Goal: Task Accomplishment & Management: Manage account settings

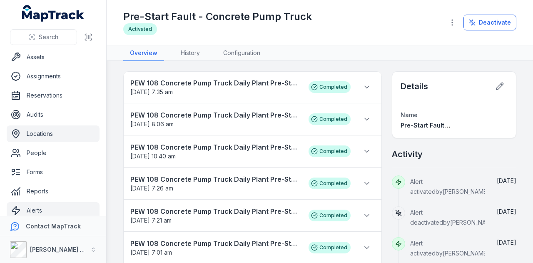
scroll to position [47, 0]
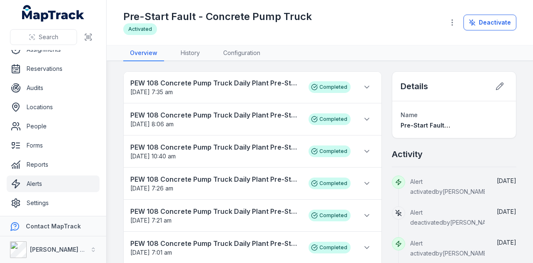
click at [51, 185] on link "Alerts" at bounding box center [53, 183] width 93 height 17
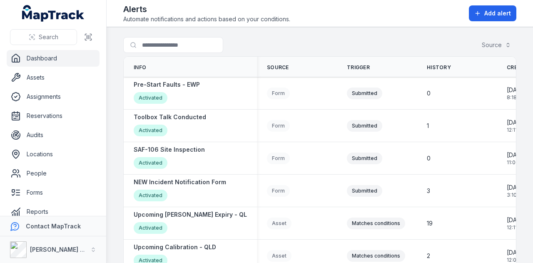
click at [66, 63] on link "Dashboard" at bounding box center [53, 58] width 93 height 17
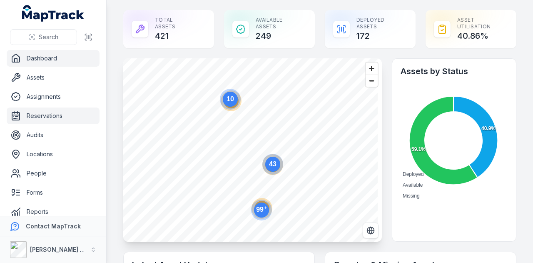
click at [65, 114] on link "Reservations" at bounding box center [53, 115] width 93 height 17
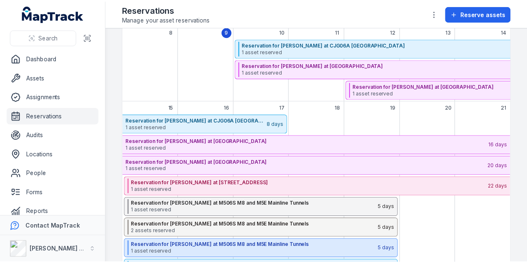
scroll to position [42, 0]
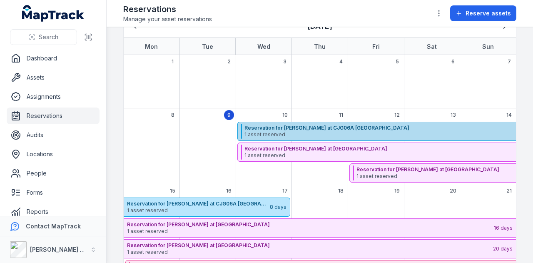
click at [279, 127] on strong "Reservation for Shane Hulbert at CJG06A Hunter Street East" at bounding box center [425, 128] width 363 height 7
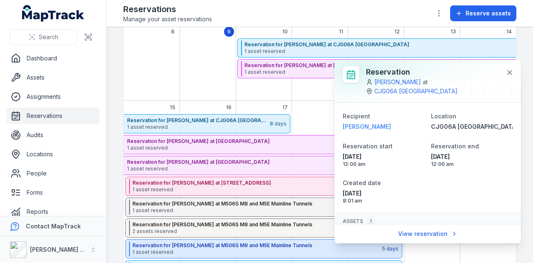
scroll to position [36, 0]
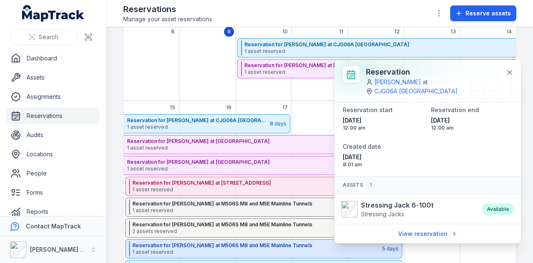
click at [220, 63] on div "September 2025" at bounding box center [208, 69] width 56 height 62
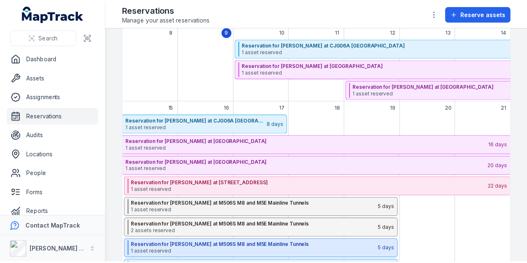
scroll to position [83, 0]
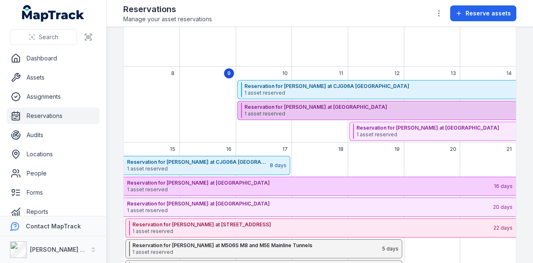
click at [309, 107] on strong "Reservation for Paul Moffat at FHHMJV01P Helensvale" at bounding box center [424, 107] width 361 height 7
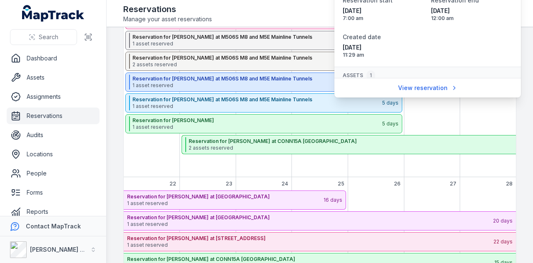
scroll to position [27, 0]
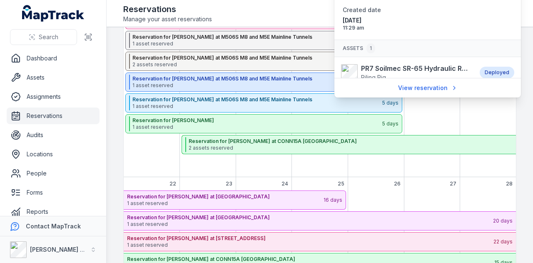
click at [344, 163] on div "September 2025" at bounding box center [320, 62] width 56 height 229
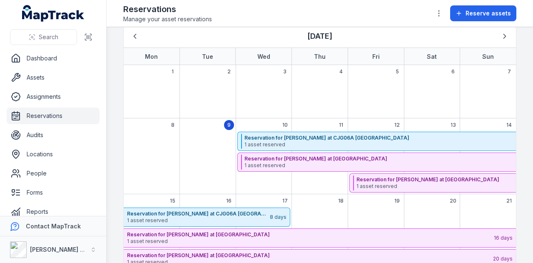
scroll to position [0, 0]
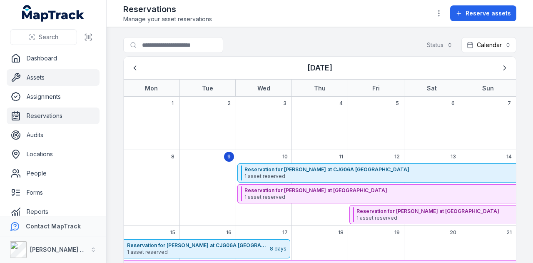
click at [66, 80] on link "Assets" at bounding box center [53, 77] width 93 height 17
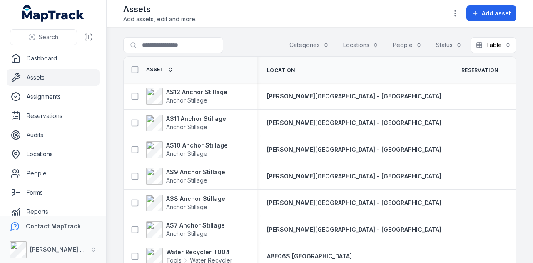
click at [304, 44] on button "Categories" at bounding box center [309, 45] width 50 height 16
click at [309, 43] on button "Categories" at bounding box center [309, 45] width 50 height 16
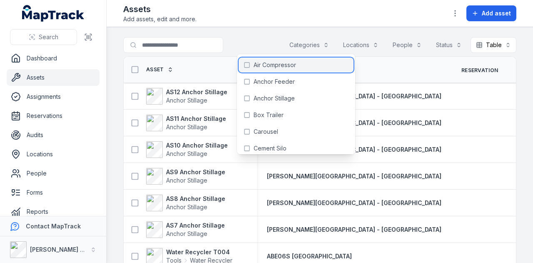
click at [286, 68] on span "Air Compressor" at bounding box center [275, 65] width 42 height 8
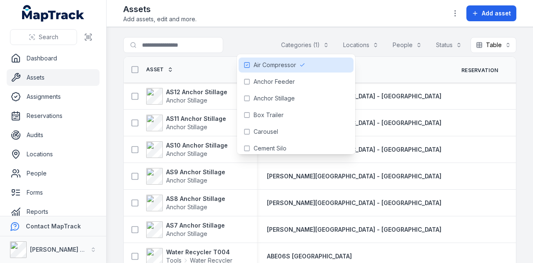
click at [257, 35] on main "**********" at bounding box center [320, 145] width 427 height 236
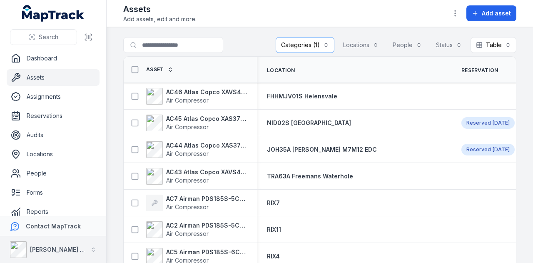
click at [93, 249] on icon "button" at bounding box center [93, 250] width 6 height 6
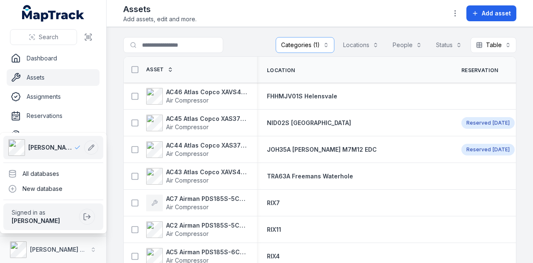
click at [112, 229] on div "**********" at bounding box center [266, 131] width 533 height 263
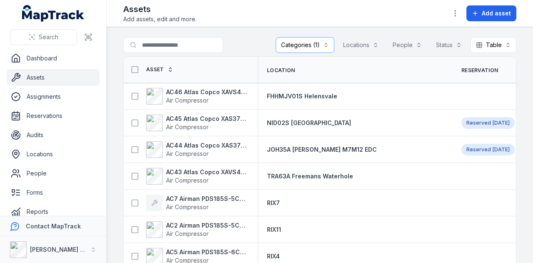
click at [45, 78] on link "Assets" at bounding box center [53, 77] width 93 height 17
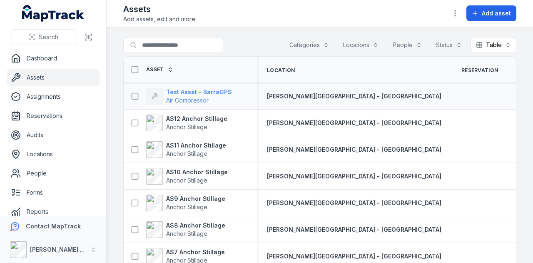
click at [206, 90] on strong "Test Asset - BarraGPS" at bounding box center [199, 92] width 66 height 8
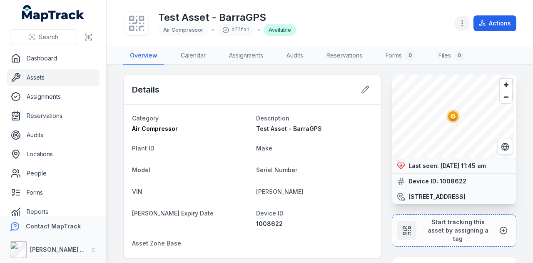
click at [462, 20] on icon "button" at bounding box center [462, 23] width 8 height 8
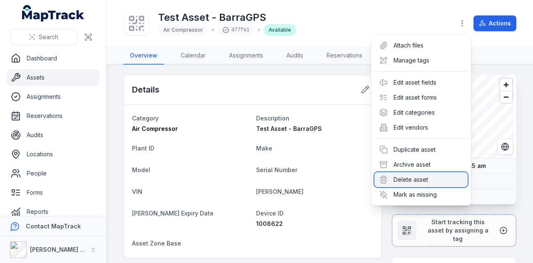
click at [435, 180] on div "Delete asset" at bounding box center [420, 179] width 93 height 15
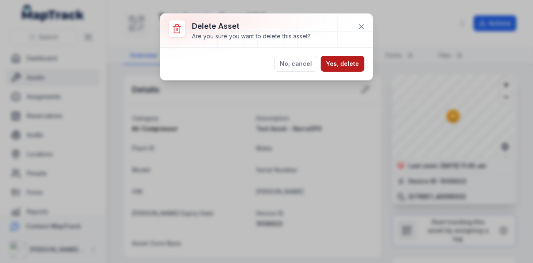
click at [339, 63] on button "Yes, delete" at bounding box center [343, 64] width 44 height 16
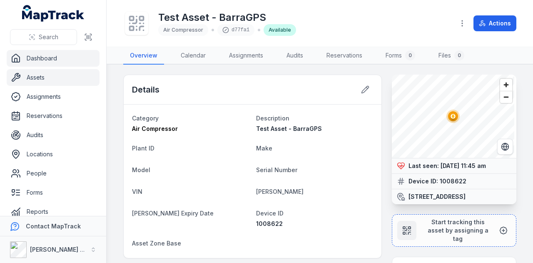
click at [61, 57] on link "Dashboard" at bounding box center [53, 58] width 93 height 17
